Goal: Transaction & Acquisition: Subscribe to service/newsletter

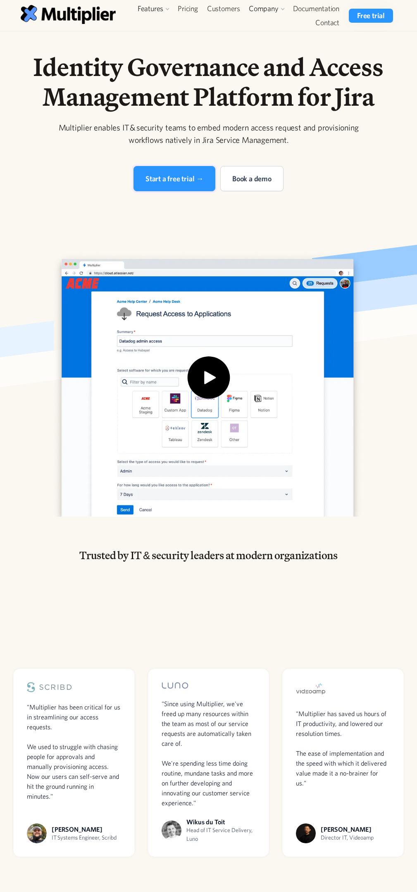
click at [174, 178] on div "Start a free trial →" at bounding box center [174, 178] width 58 height 11
